Goal: Task Accomplishment & Management: Complete application form

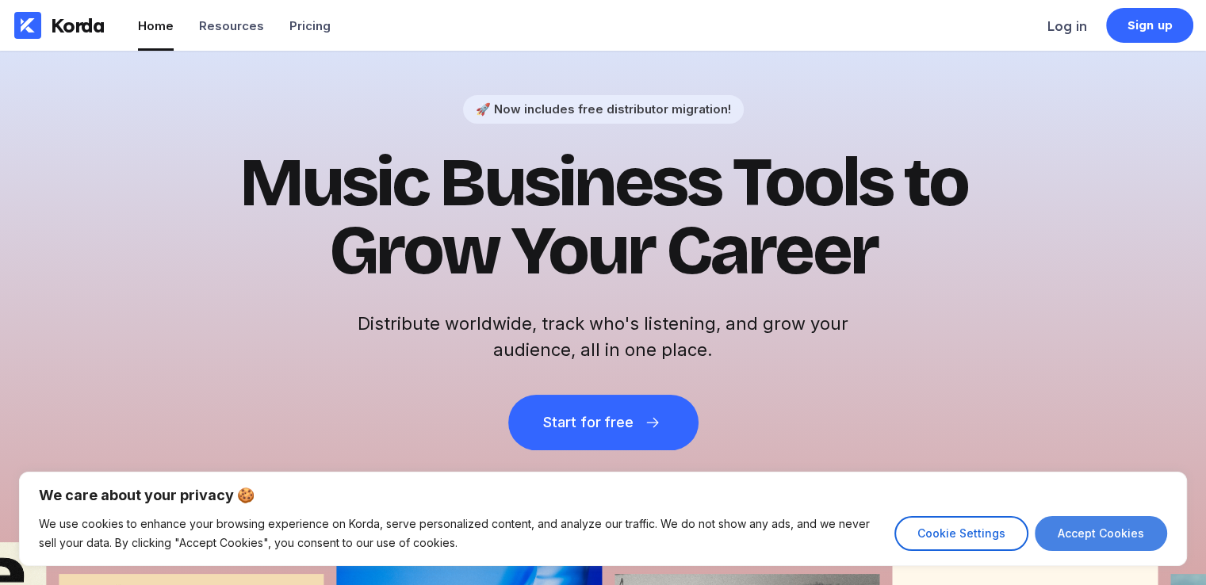
click at [1134, 538] on button "Accept Cookies" at bounding box center [1101, 533] width 132 height 35
checkbox input "true"
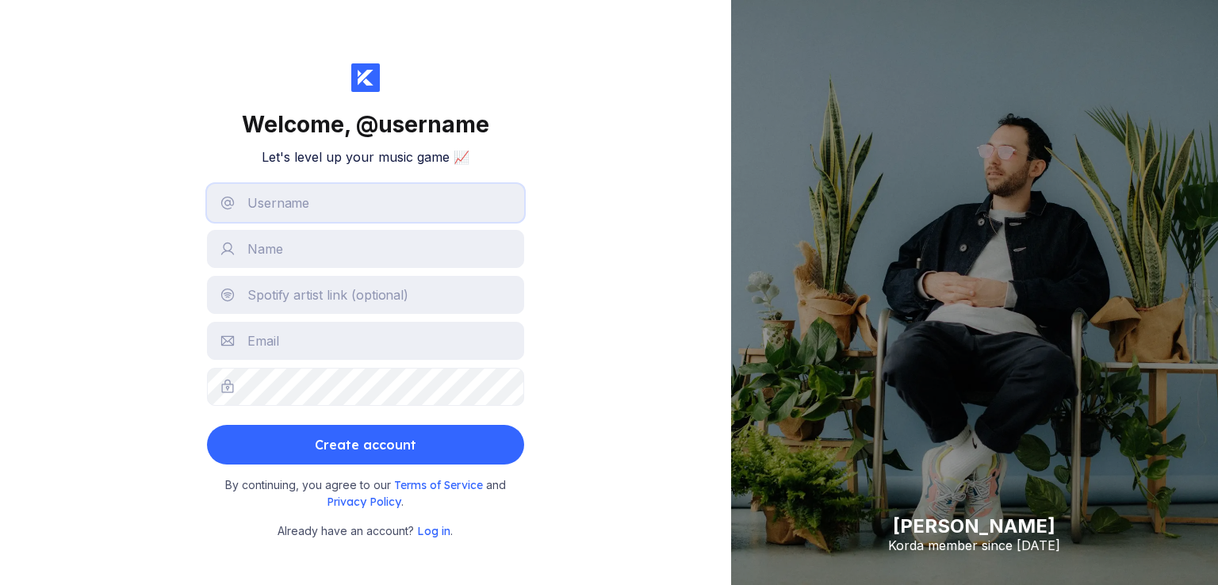
click at [312, 205] on input "text" at bounding box center [365, 203] width 317 height 38
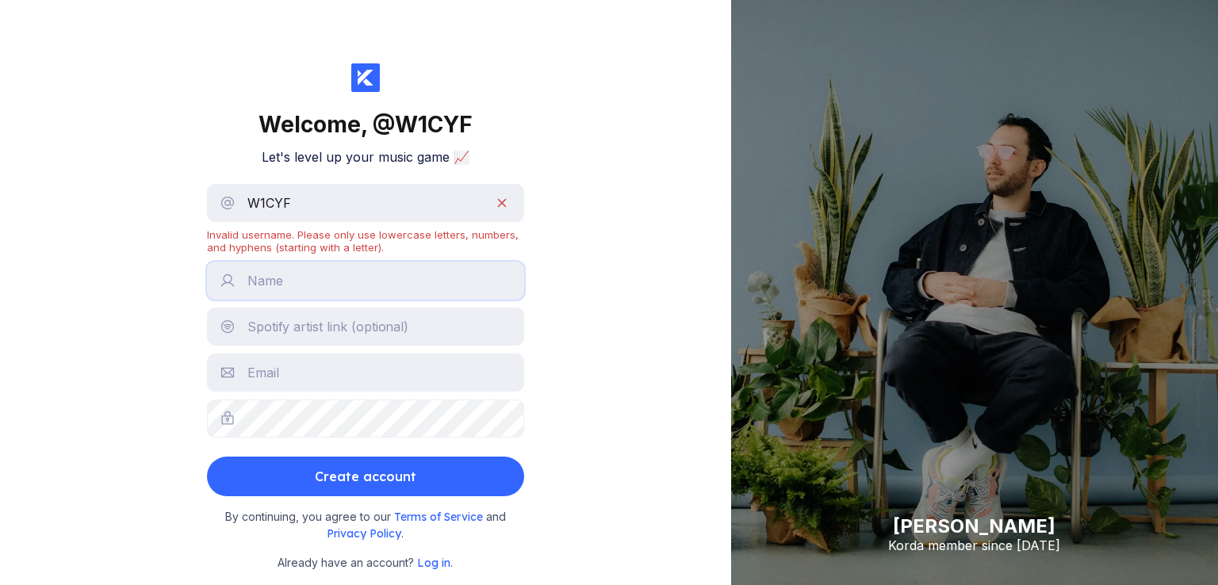
click at [458, 290] on input "text" at bounding box center [365, 281] width 317 height 38
click at [381, 210] on input "W1CYF" at bounding box center [365, 203] width 317 height 38
type input "W"
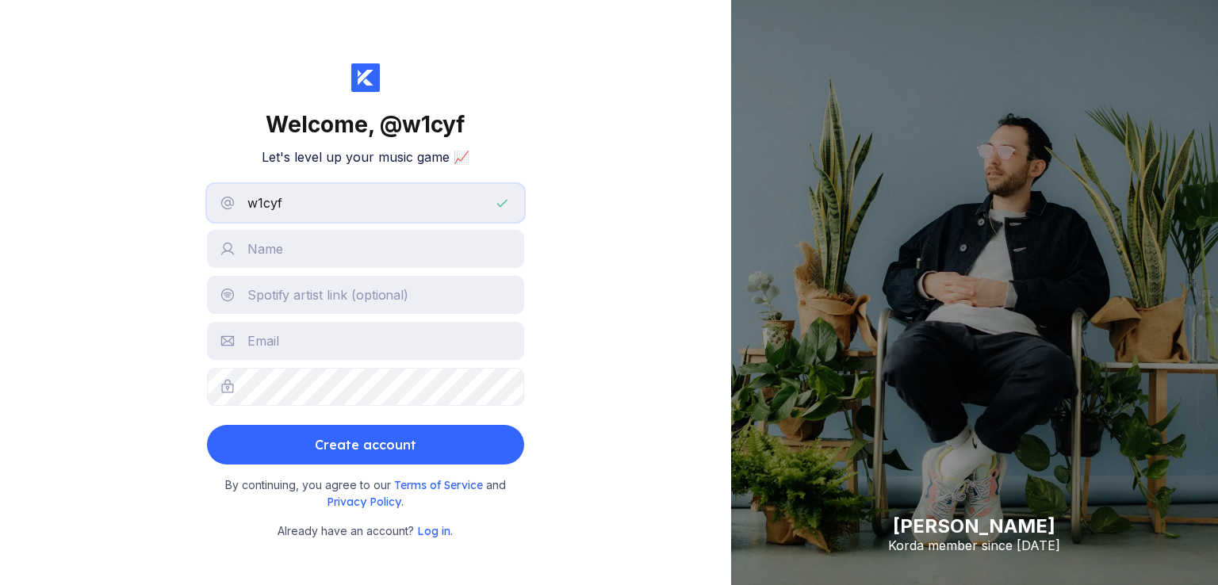
type input "w1cyf"
click at [372, 239] on input "text" at bounding box center [365, 249] width 317 height 38
type input "N"
type input "no"
click at [343, 347] on input "text" at bounding box center [365, 341] width 317 height 38
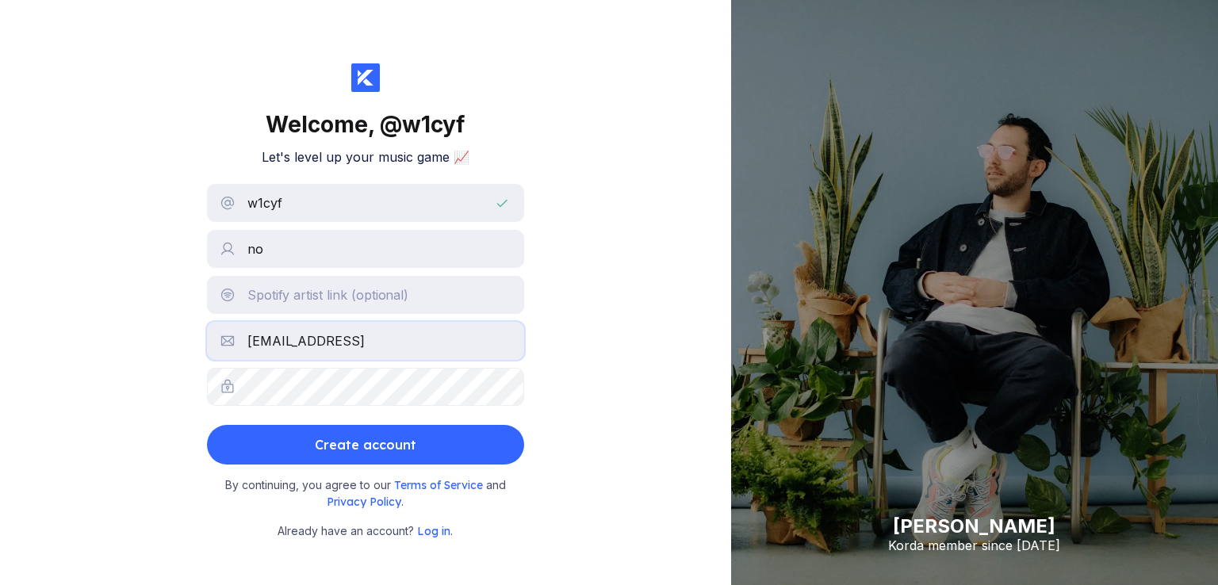
click at [349, 340] on input "[EMAIL_ADDRESS]" at bounding box center [365, 341] width 317 height 38
type input "[EMAIL_ADDRESS][DOMAIN_NAME]"
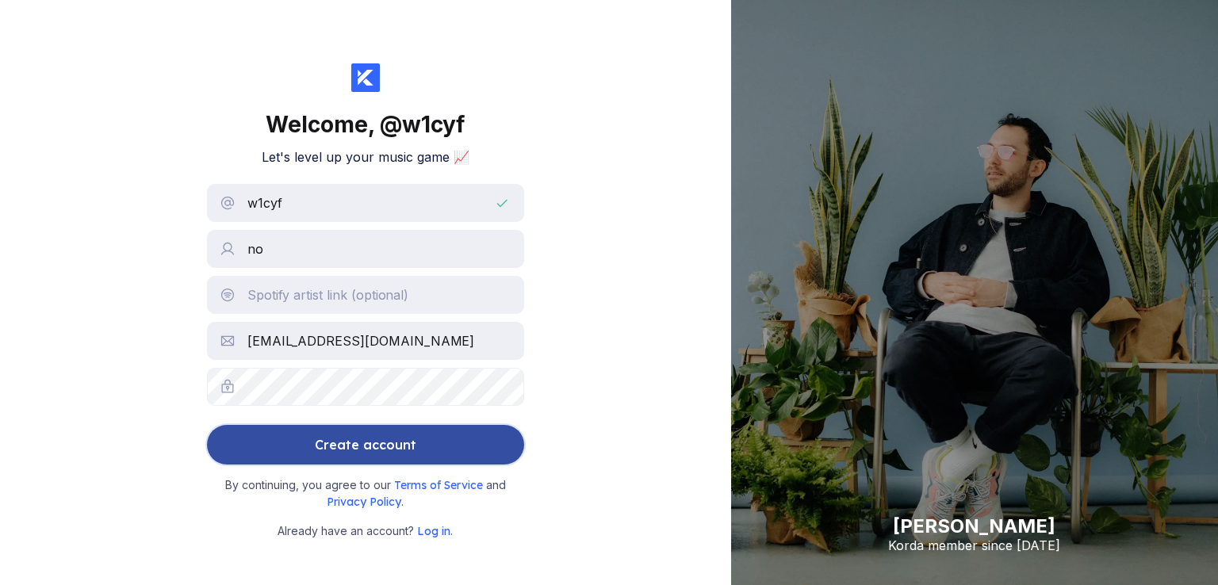
click at [406, 448] on div "Create account" at bounding box center [365, 445] width 101 height 32
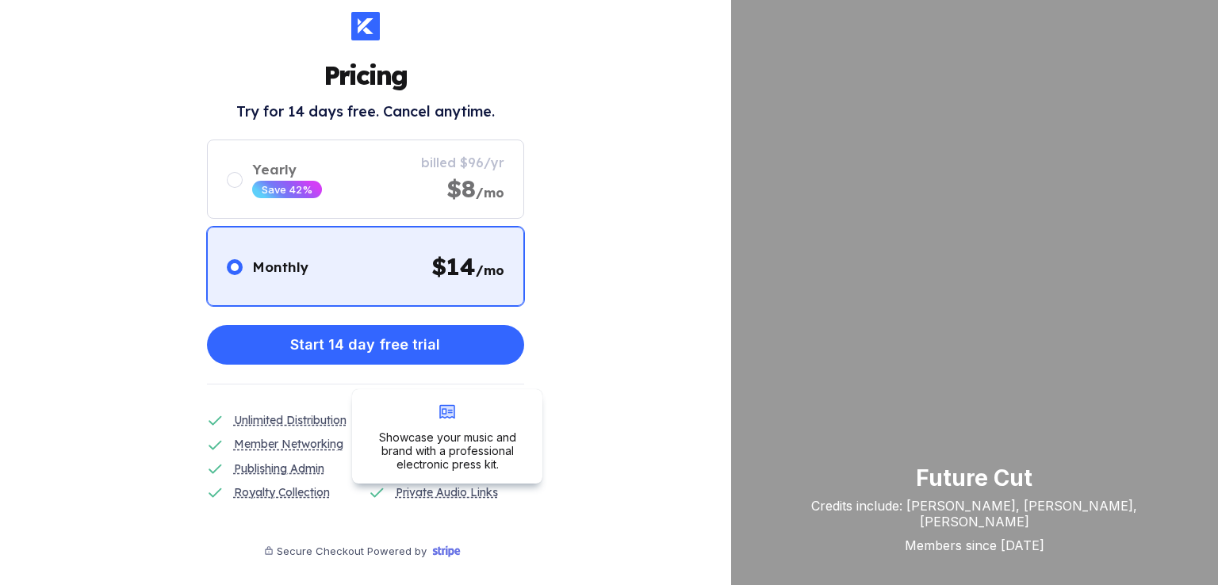
scroll to position [44, 0]
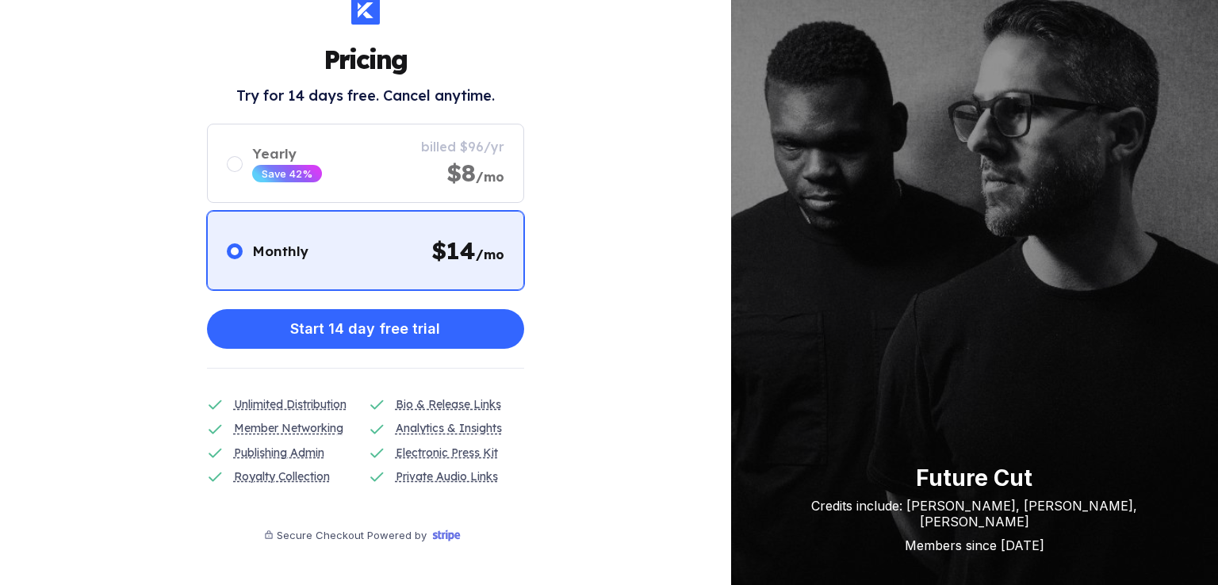
click at [433, 538] on icon at bounding box center [446, 535] width 27 height 11
click at [441, 533] on icon at bounding box center [446, 535] width 27 height 11
